Goal: Task Accomplishment & Management: Use online tool/utility

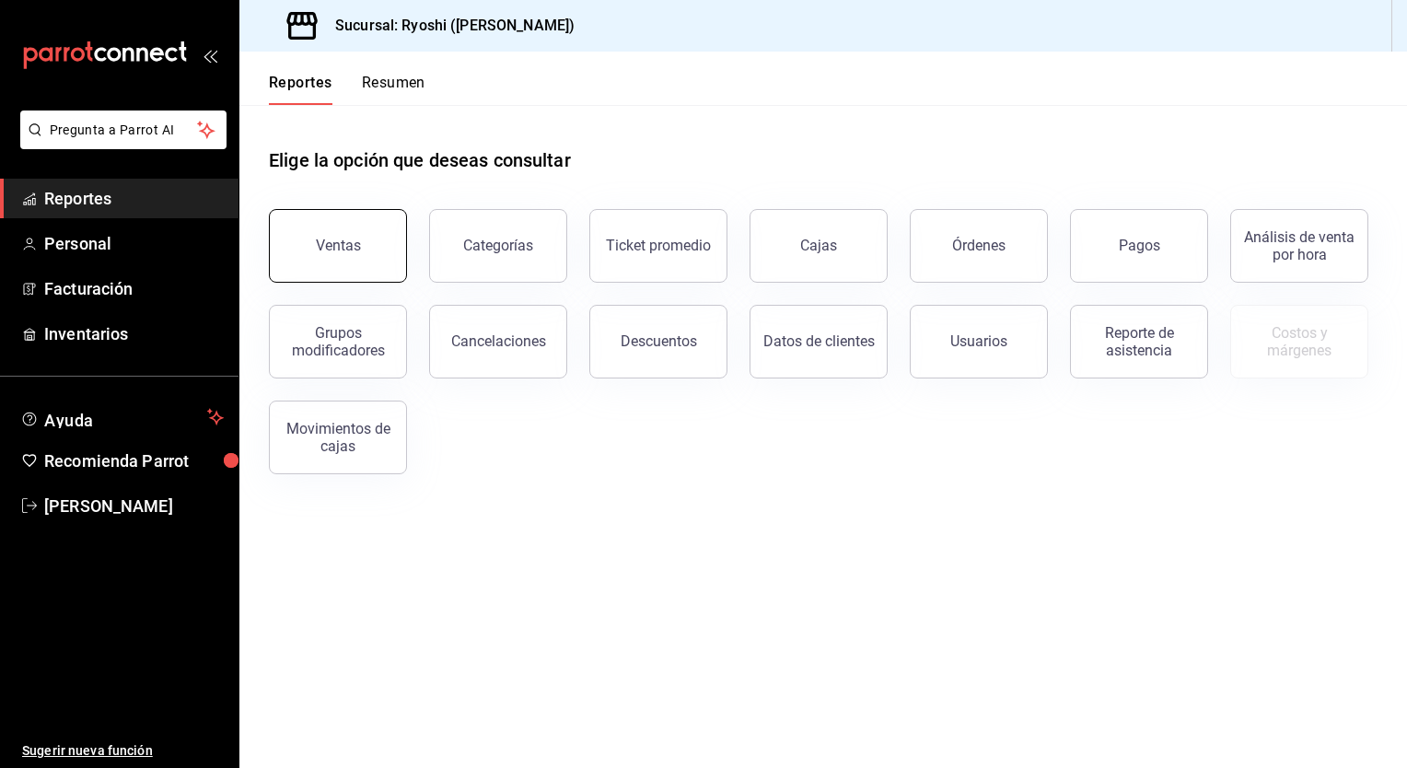
click at [360, 231] on button "Ventas" at bounding box center [338, 246] width 138 height 74
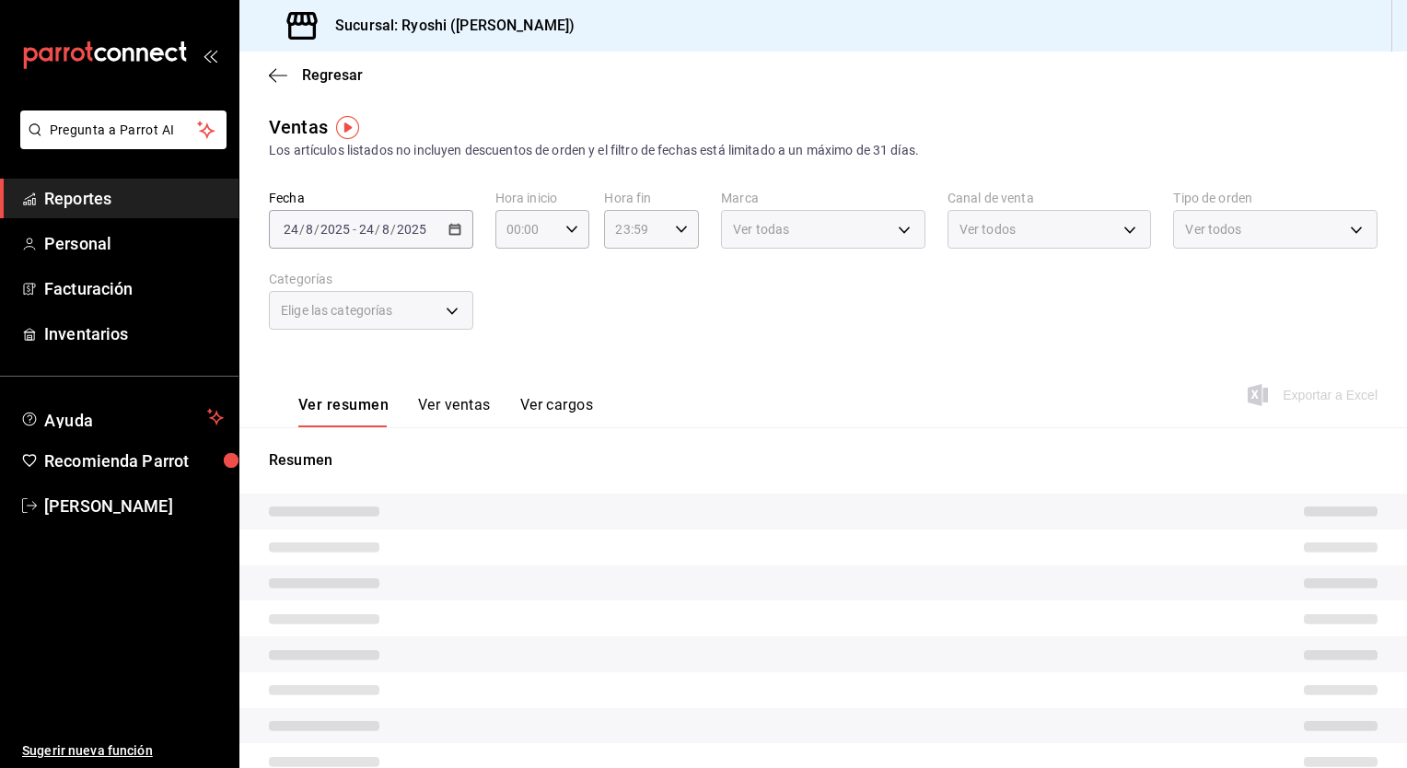
type input "05:00"
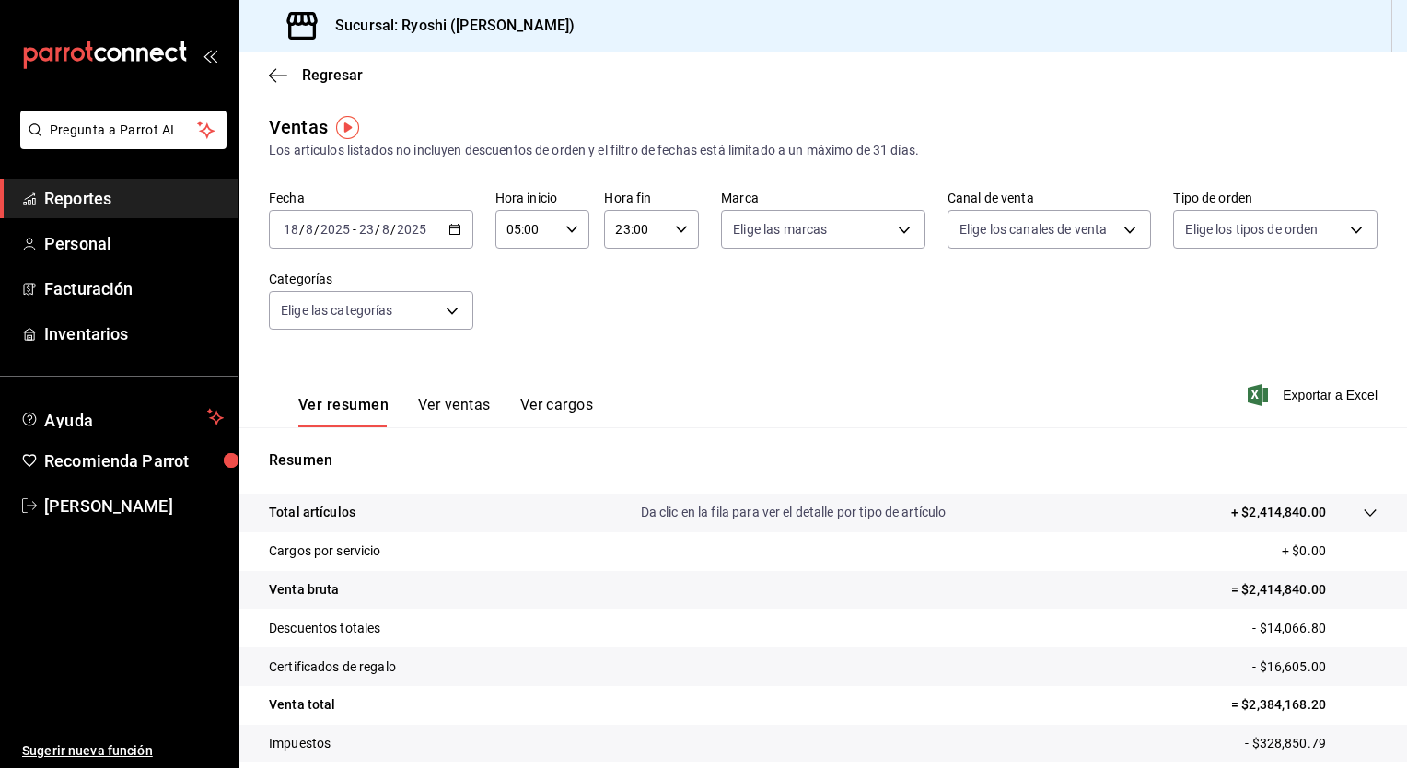
click at [452, 231] on icon "button" at bounding box center [455, 229] width 13 height 13
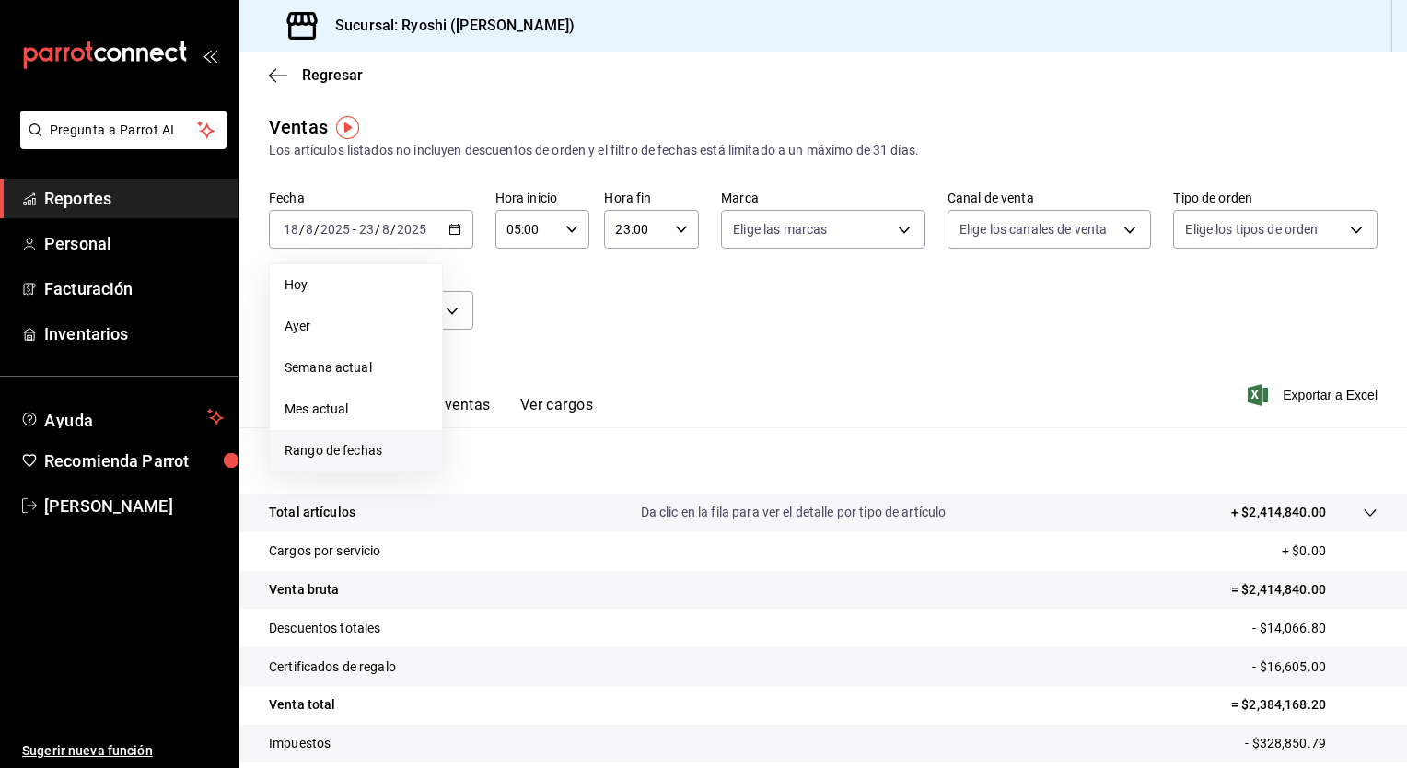
click at [356, 441] on span "Rango de fechas" at bounding box center [356, 450] width 143 height 19
click at [486, 474] on abbr "18" at bounding box center [481, 473] width 12 height 13
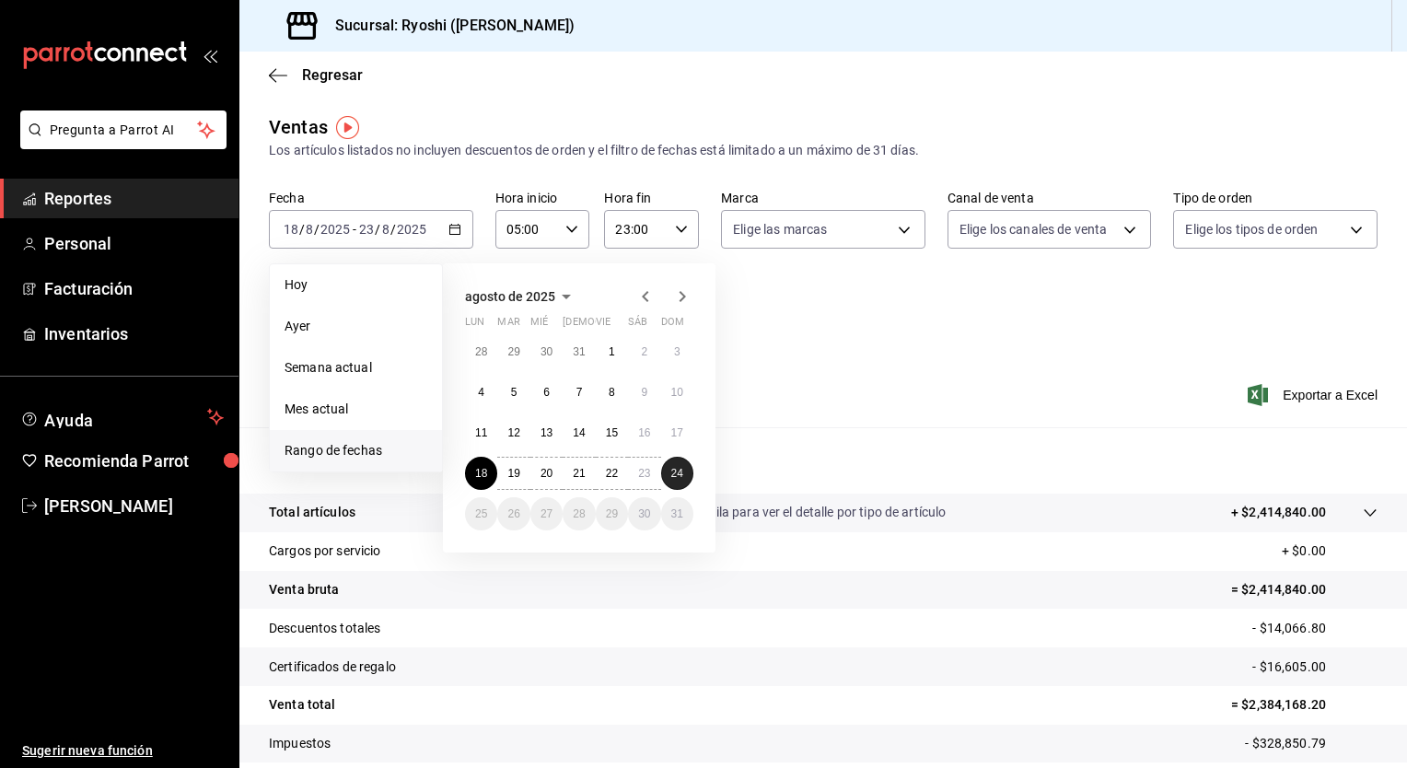
click at [662, 476] on button "24" at bounding box center [677, 473] width 32 height 33
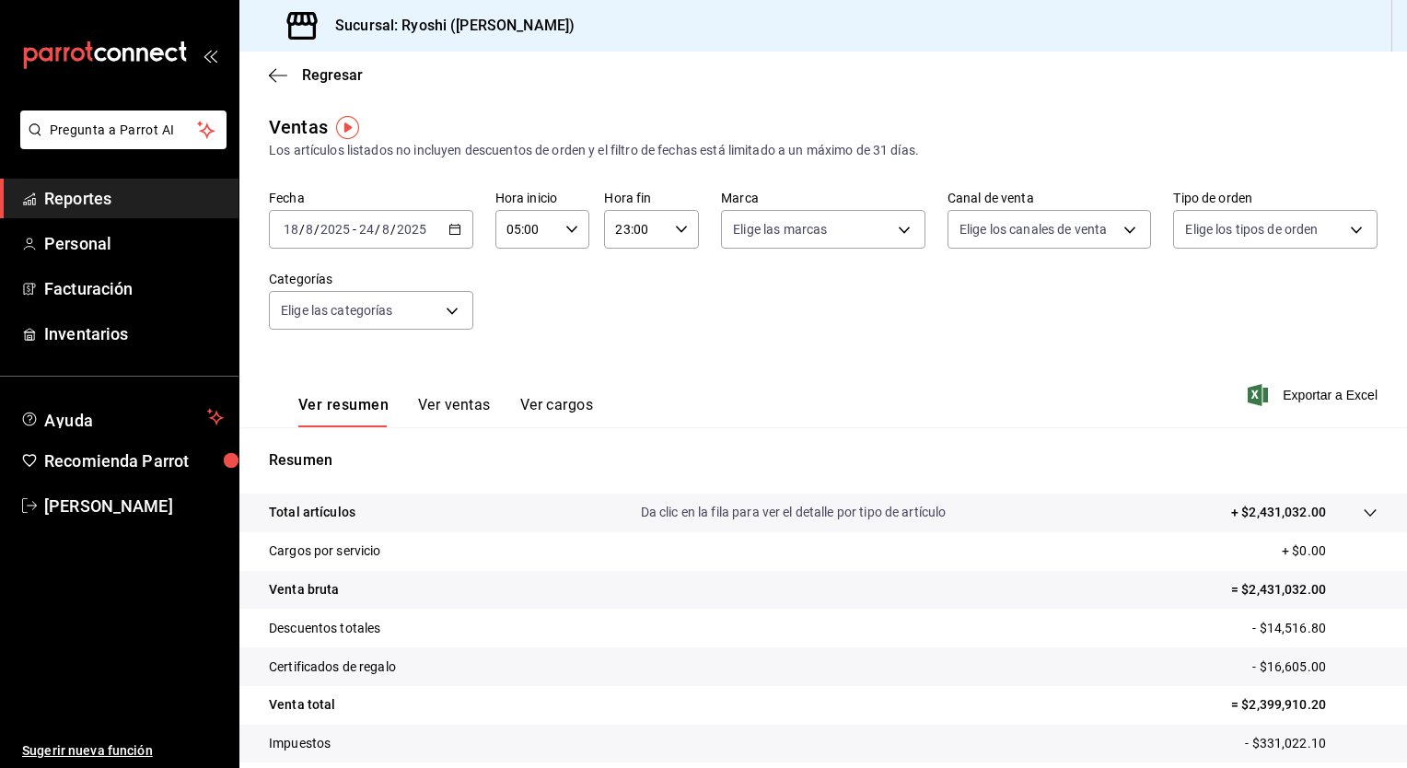
click at [566, 232] on icon "button" at bounding box center [571, 229] width 13 height 13
click at [515, 291] on button "05" at bounding box center [516, 272] width 40 height 37
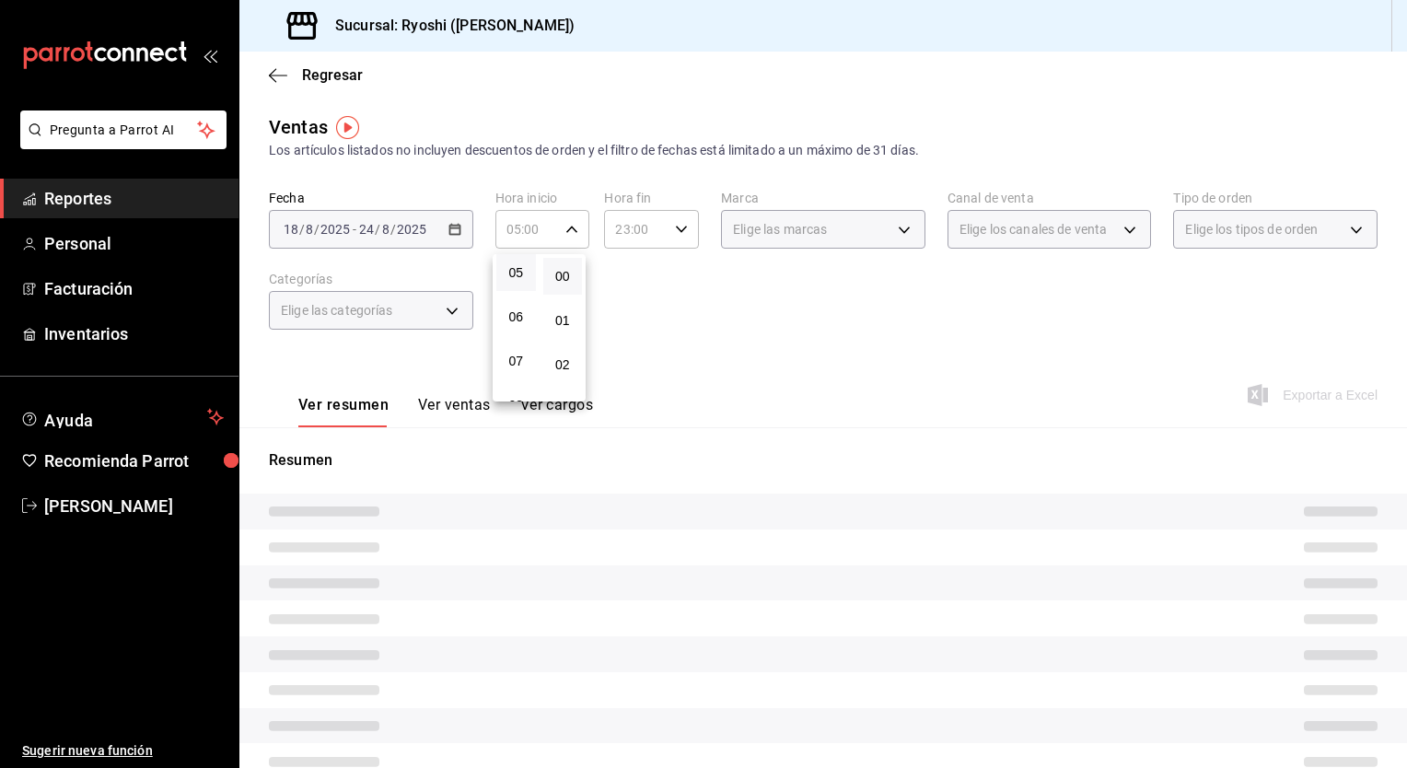
click at [515, 291] on button "05" at bounding box center [516, 272] width 40 height 37
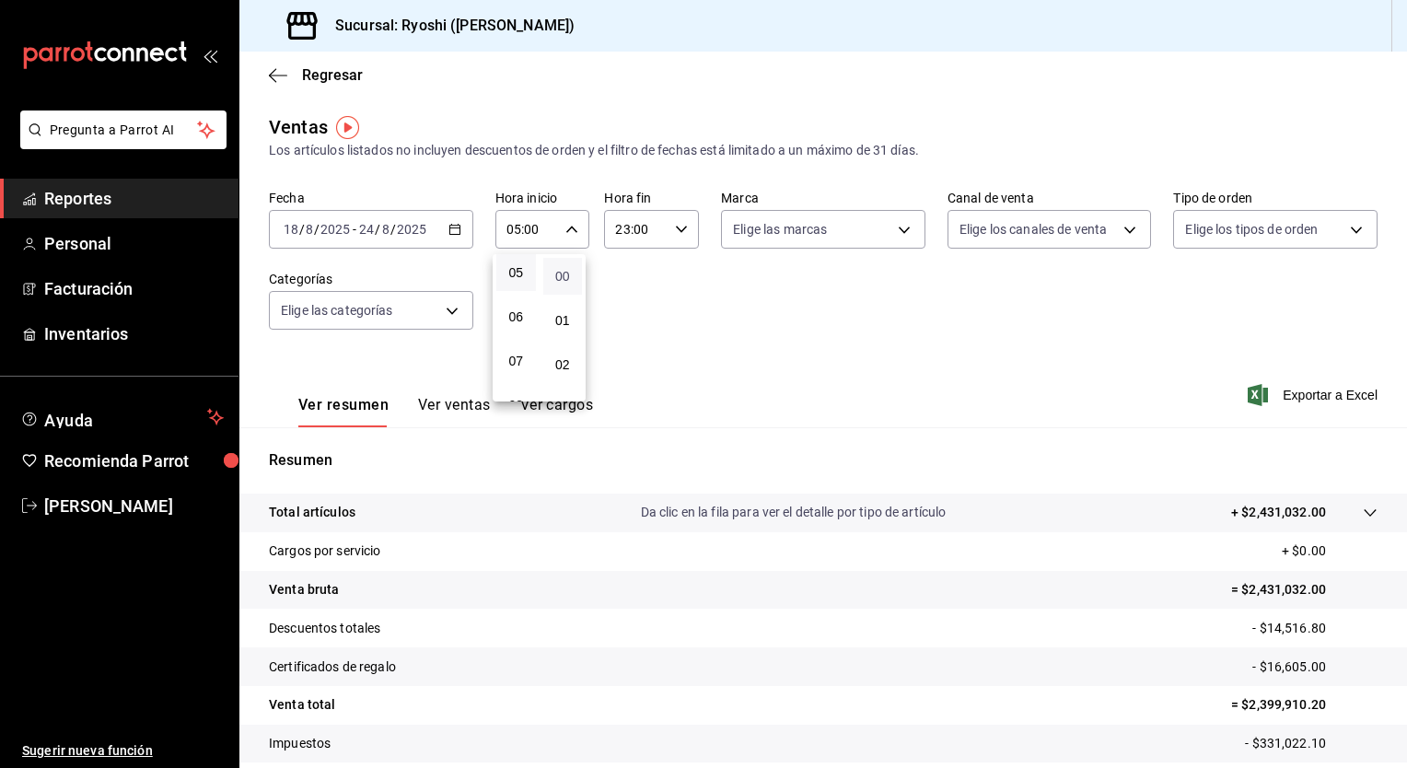
click at [563, 280] on span "00" at bounding box center [562, 276] width 17 height 15
click at [676, 233] on div at bounding box center [703, 384] width 1407 height 768
click at [676, 233] on icon "button" at bounding box center [681, 229] width 13 height 13
drag, startPoint x: 627, startPoint y: 300, endPoint x: 619, endPoint y: 343, distance: 43.2
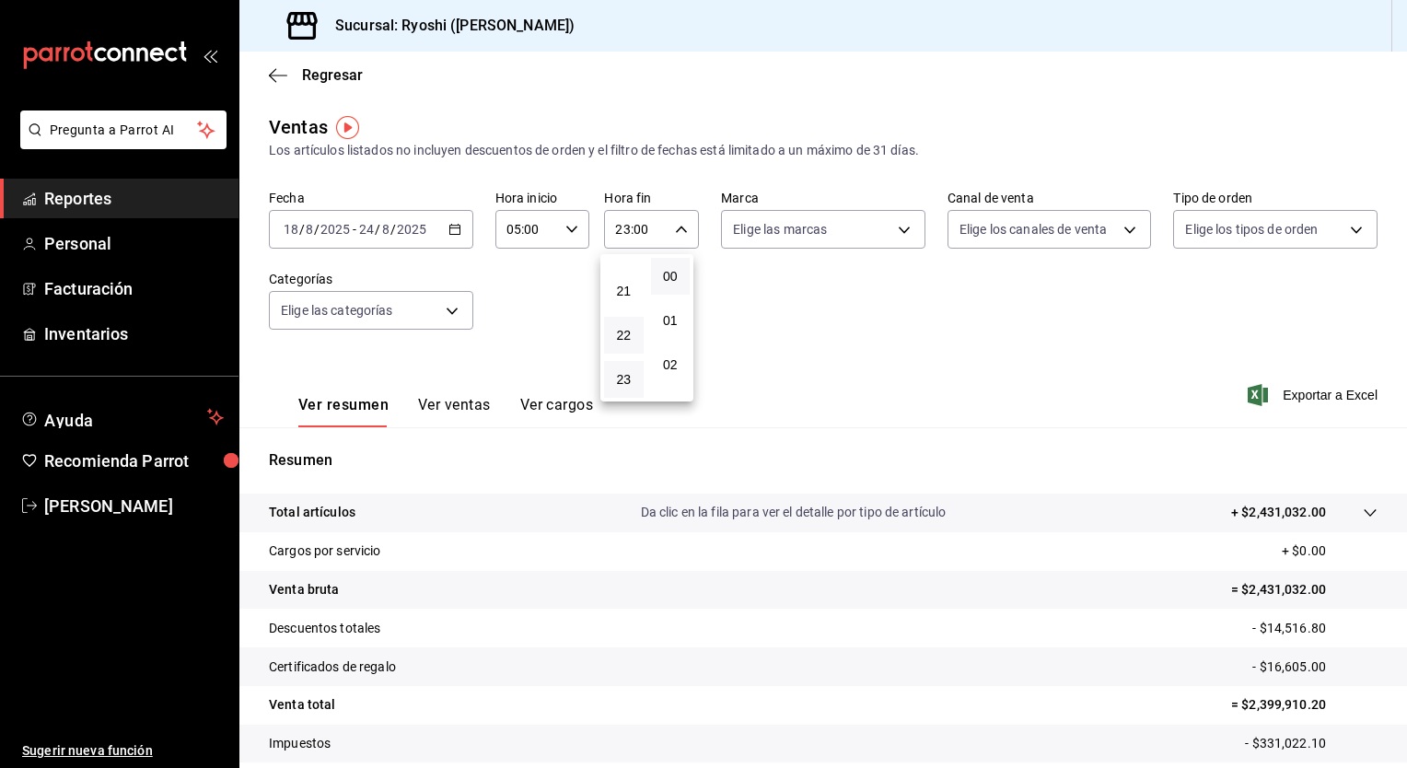
click at [619, 343] on div "00 01 02 03 04 05 06 07 08 09 10 11 12 13 14 15 16 17 18 19 20 21 22 23" at bounding box center [623, 327] width 47 height 147
click at [626, 325] on span "01" at bounding box center [623, 320] width 17 height 15
click at [671, 318] on span "24" at bounding box center [670, 310] width 17 height 15
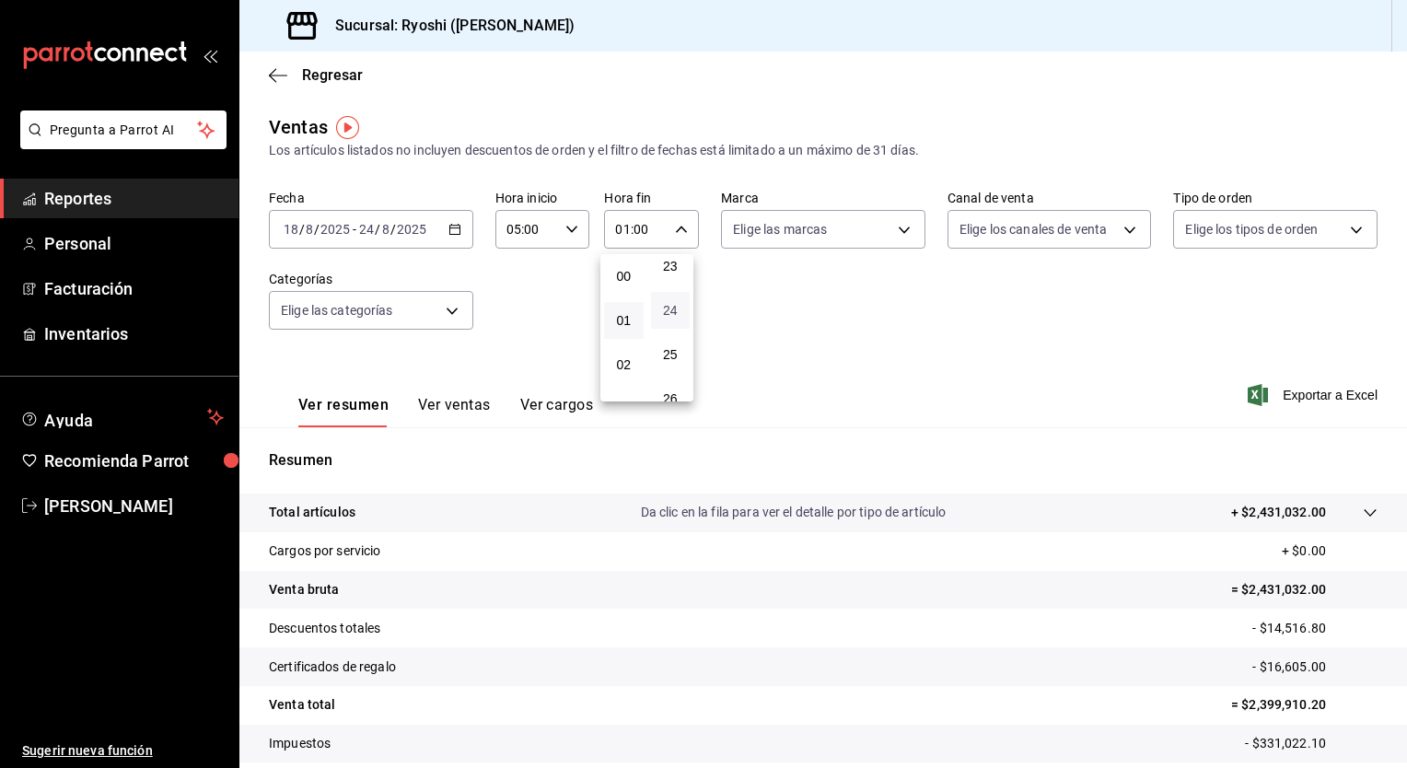
type input "01:24"
click at [471, 405] on div at bounding box center [703, 384] width 1407 height 768
click at [471, 405] on button "Ver ventas" at bounding box center [454, 411] width 73 height 31
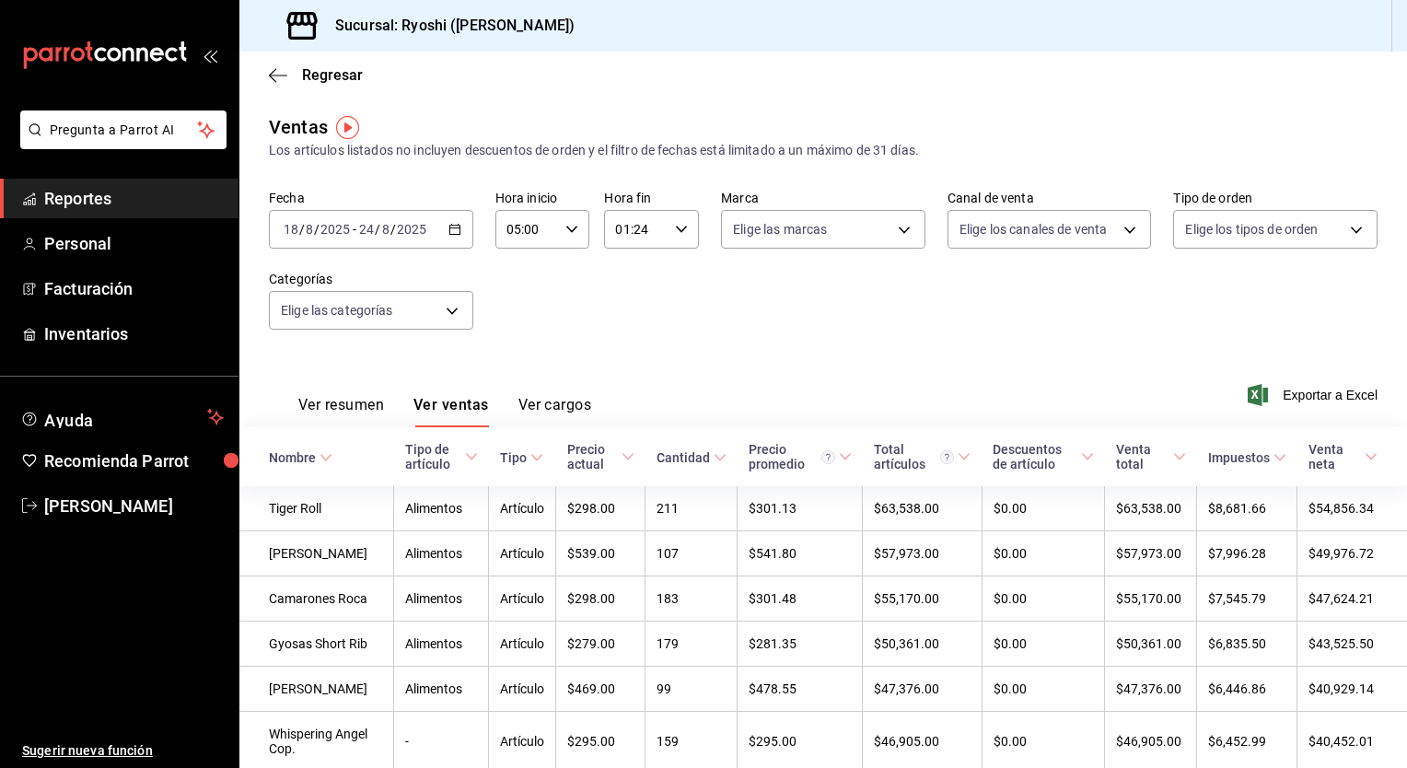
click at [347, 396] on button "Ver resumen" at bounding box center [341, 411] width 86 height 31
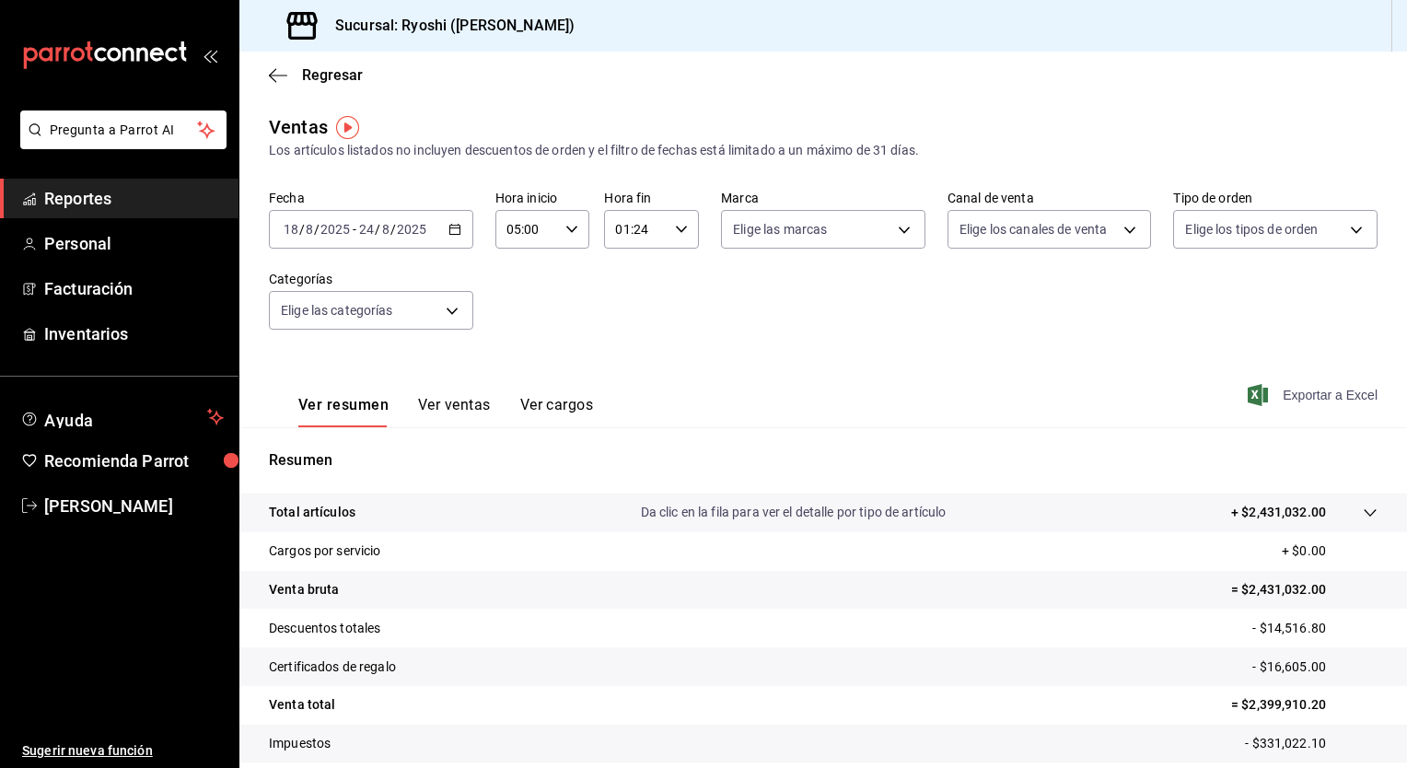
click at [1293, 401] on span "Exportar a Excel" at bounding box center [1315, 395] width 126 height 22
